Goal: Obtain resource: Obtain resource

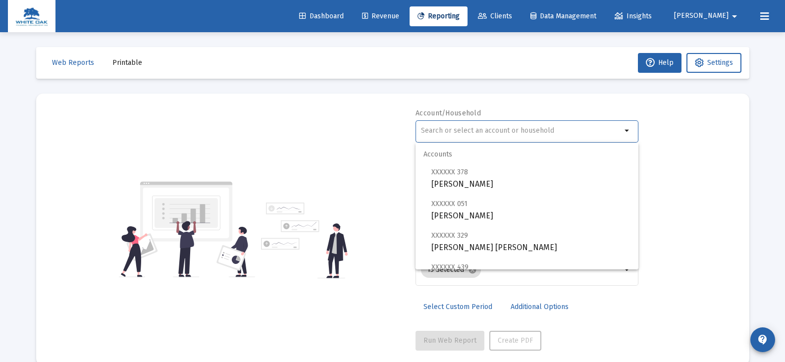
click at [517, 132] on input "text" at bounding box center [521, 131] width 201 height 8
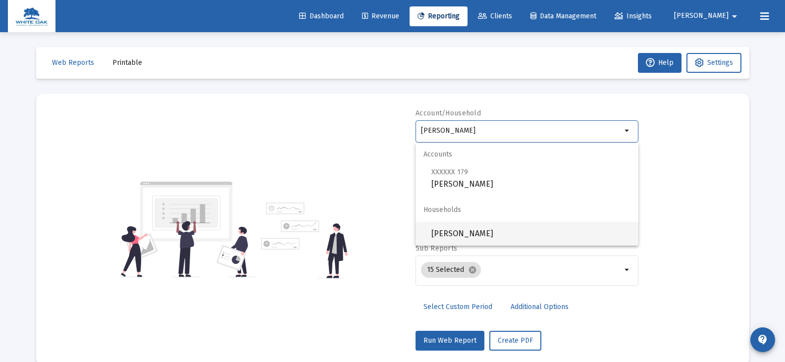
click at [520, 230] on span "[PERSON_NAME]" at bounding box center [530, 234] width 199 height 24
type input "[PERSON_NAME]"
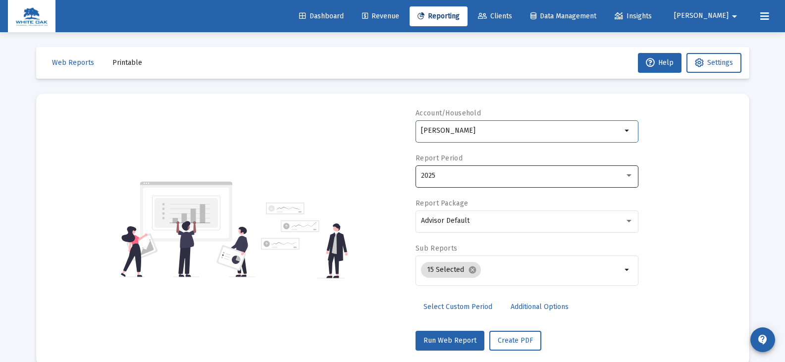
click at [478, 174] on div "2025" at bounding box center [523, 176] width 204 height 8
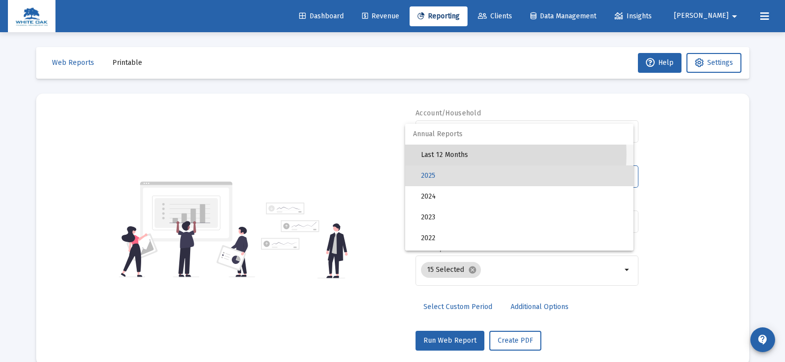
click at [473, 154] on span "Last 12 Months" at bounding box center [523, 155] width 205 height 21
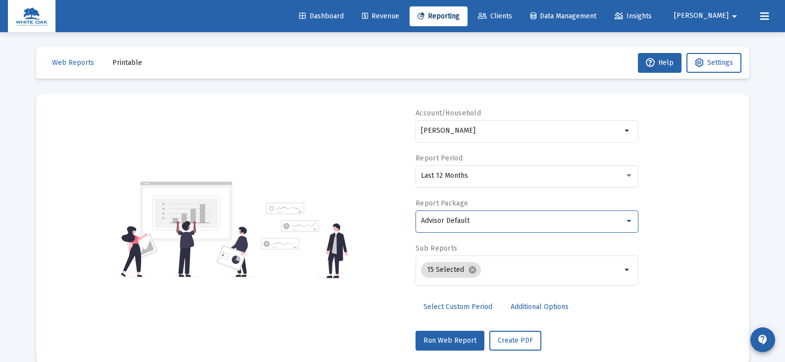
click at [466, 219] on span "Advisor Default" at bounding box center [445, 220] width 49 height 8
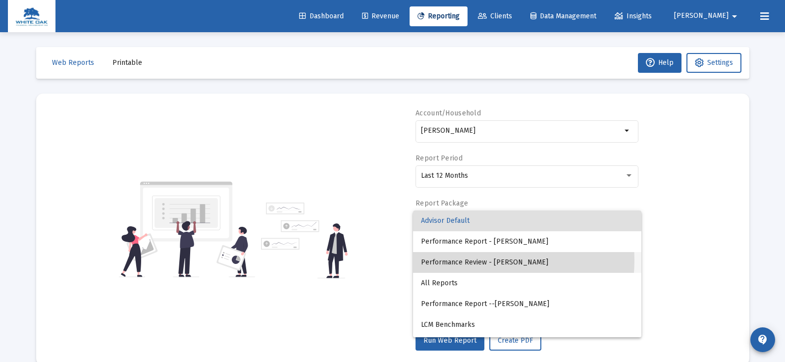
click at [467, 260] on span "Performance Review - [PERSON_NAME]" at bounding box center [527, 262] width 212 height 21
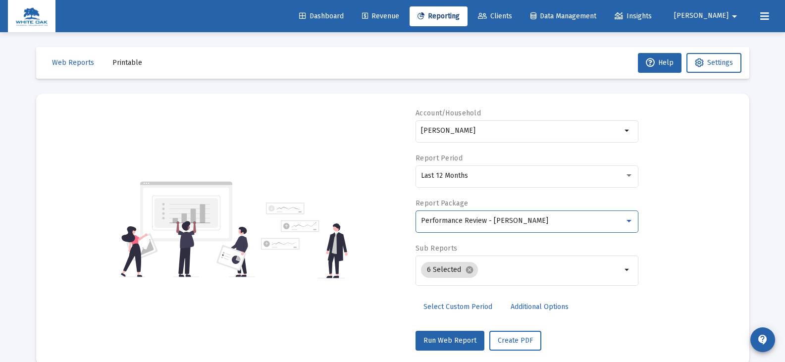
click at [527, 308] on span "Additional Options" at bounding box center [540, 307] width 58 height 8
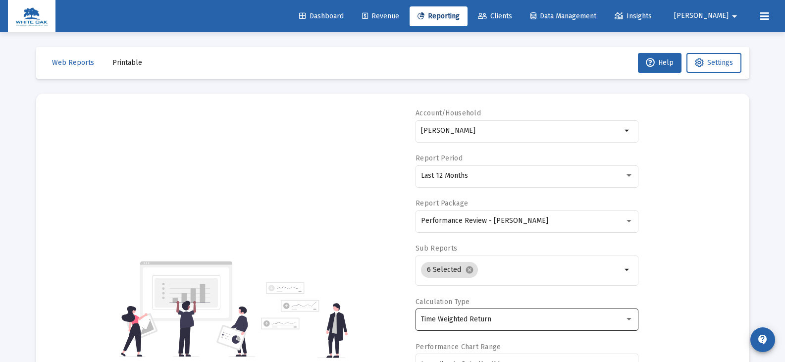
click at [442, 317] on span "Time Weighted Return" at bounding box center [456, 319] width 70 height 8
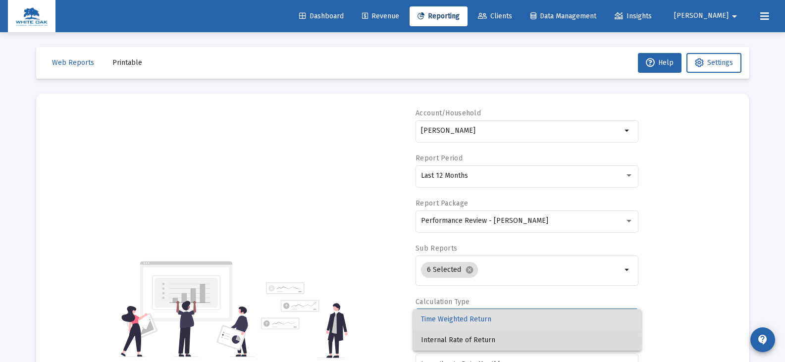
click at [447, 340] on span "Internal Rate of Return" at bounding box center [527, 340] width 212 height 21
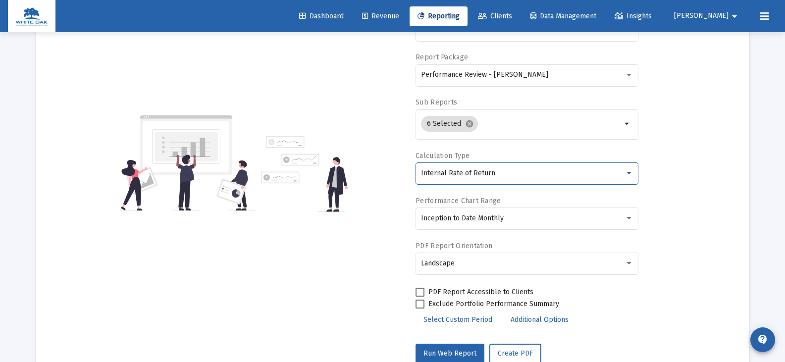
scroll to position [149, 0]
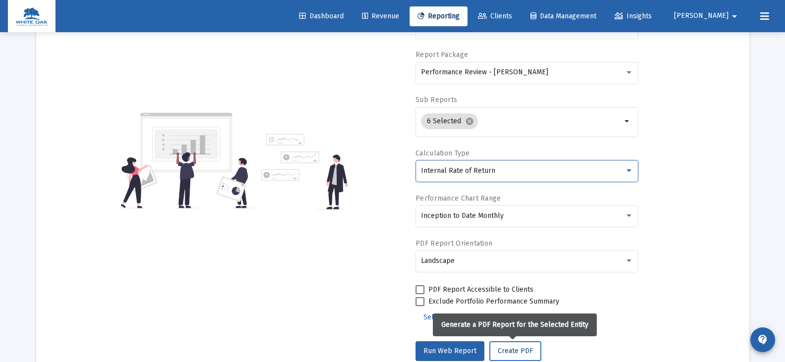
click at [519, 353] on span "Create PDF" at bounding box center [515, 351] width 35 height 8
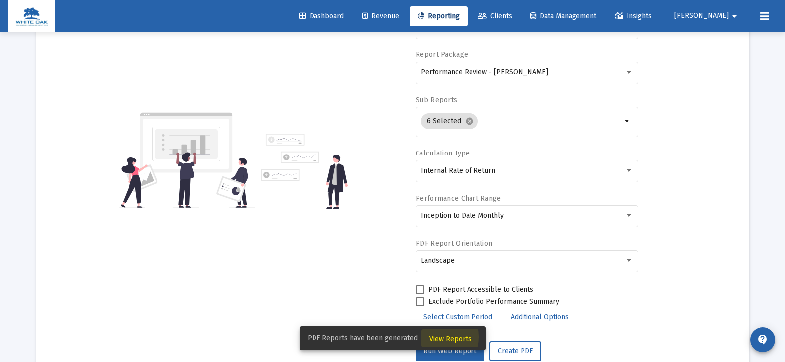
drag, startPoint x: 432, startPoint y: 337, endPoint x: 416, endPoint y: 326, distance: 18.8
click at [432, 337] on span "View Reports" at bounding box center [450, 339] width 42 height 8
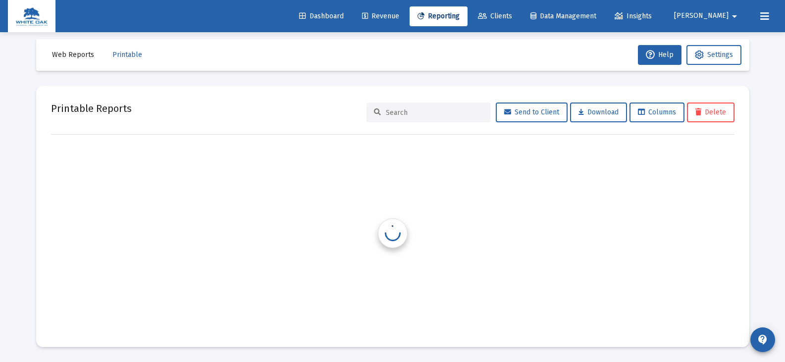
scroll to position [8, 0]
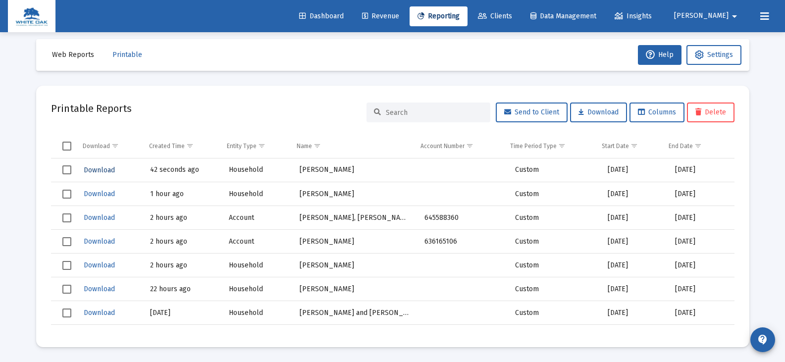
click at [102, 171] on span "Download" at bounding box center [99, 170] width 31 height 8
